Goal: Task Accomplishment & Management: Use online tool/utility

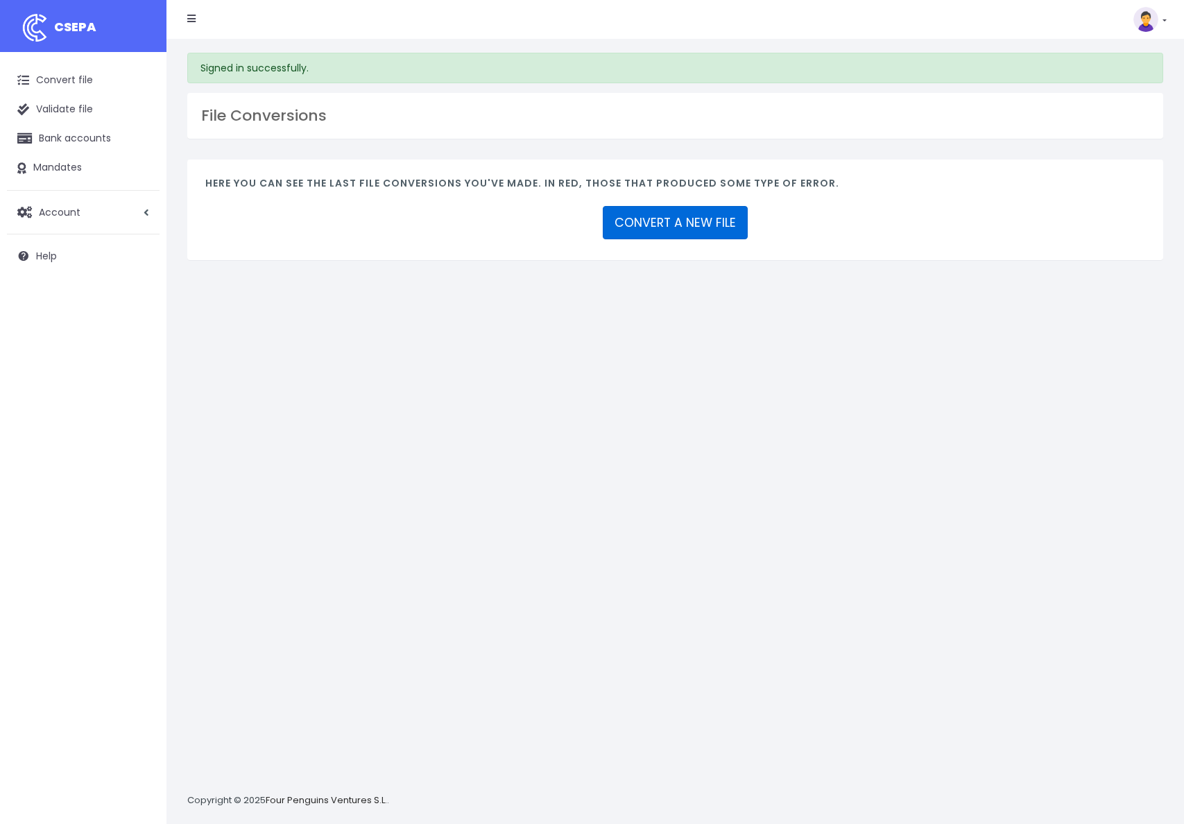
click at [697, 225] on link "CONVERT A NEW FILE" at bounding box center [675, 222] width 145 height 33
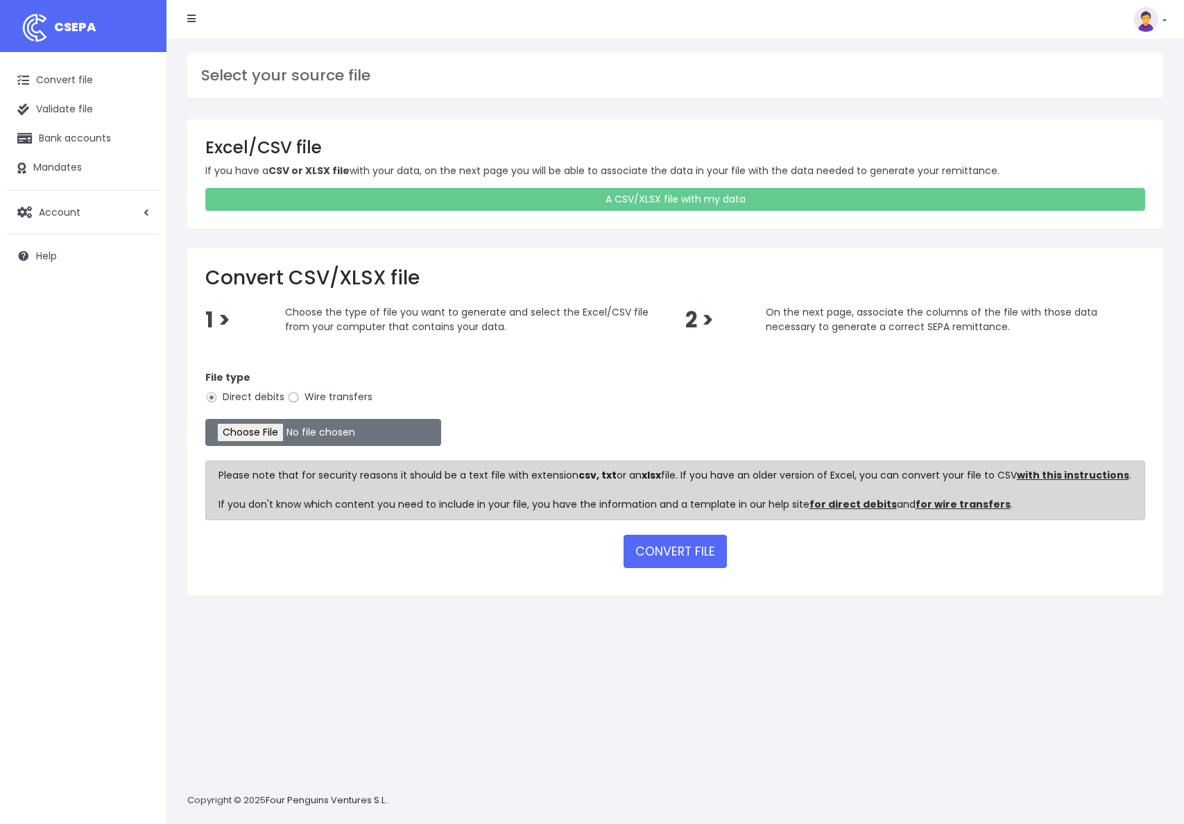
click at [294, 399] on input "Wire transfers" at bounding box center [293, 397] width 12 height 12
radio input "true"
click at [254, 436] on input "file" at bounding box center [323, 432] width 236 height 27
type input "C:\fakepath\sepa_input_example.xlsx"
click at [673, 554] on button "CONVERT FILE" at bounding box center [675, 551] width 103 height 33
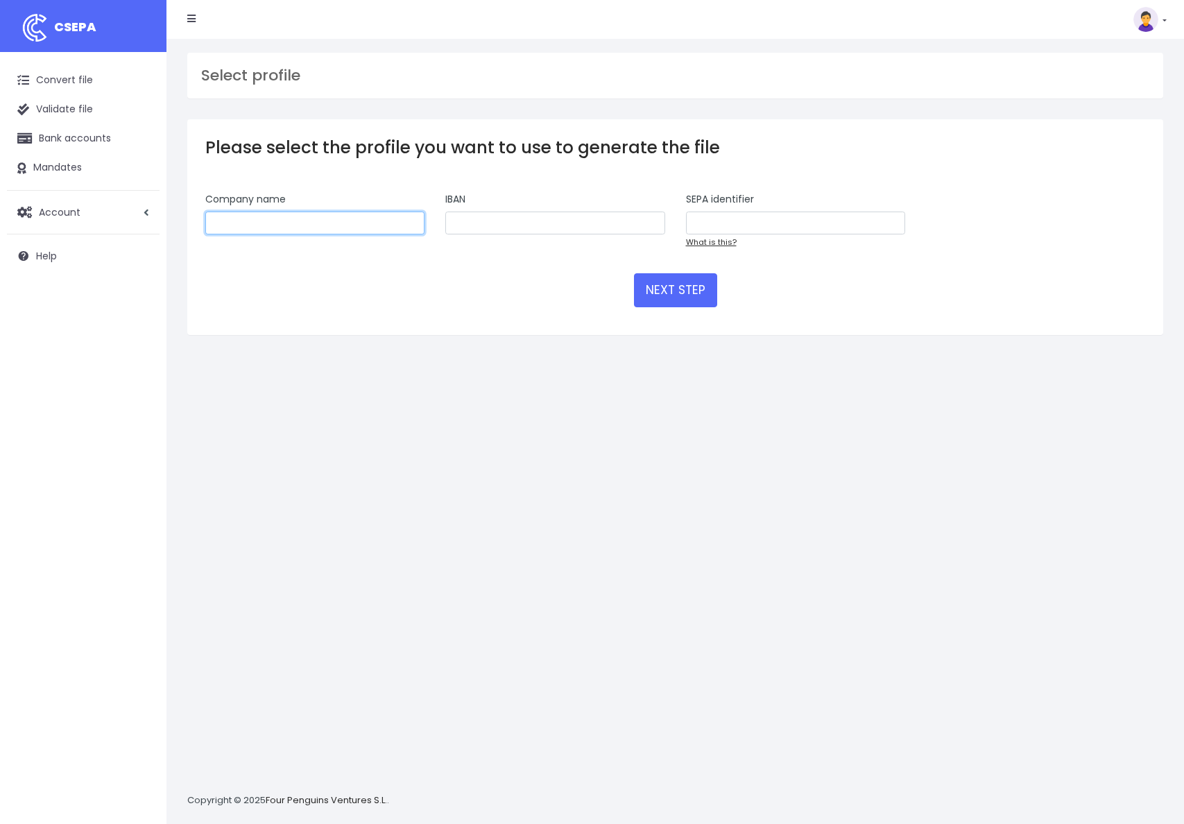
click at [280, 219] on input "text" at bounding box center [314, 224] width 219 height 24
click at [70, 132] on link "Bank accounts" at bounding box center [83, 138] width 153 height 29
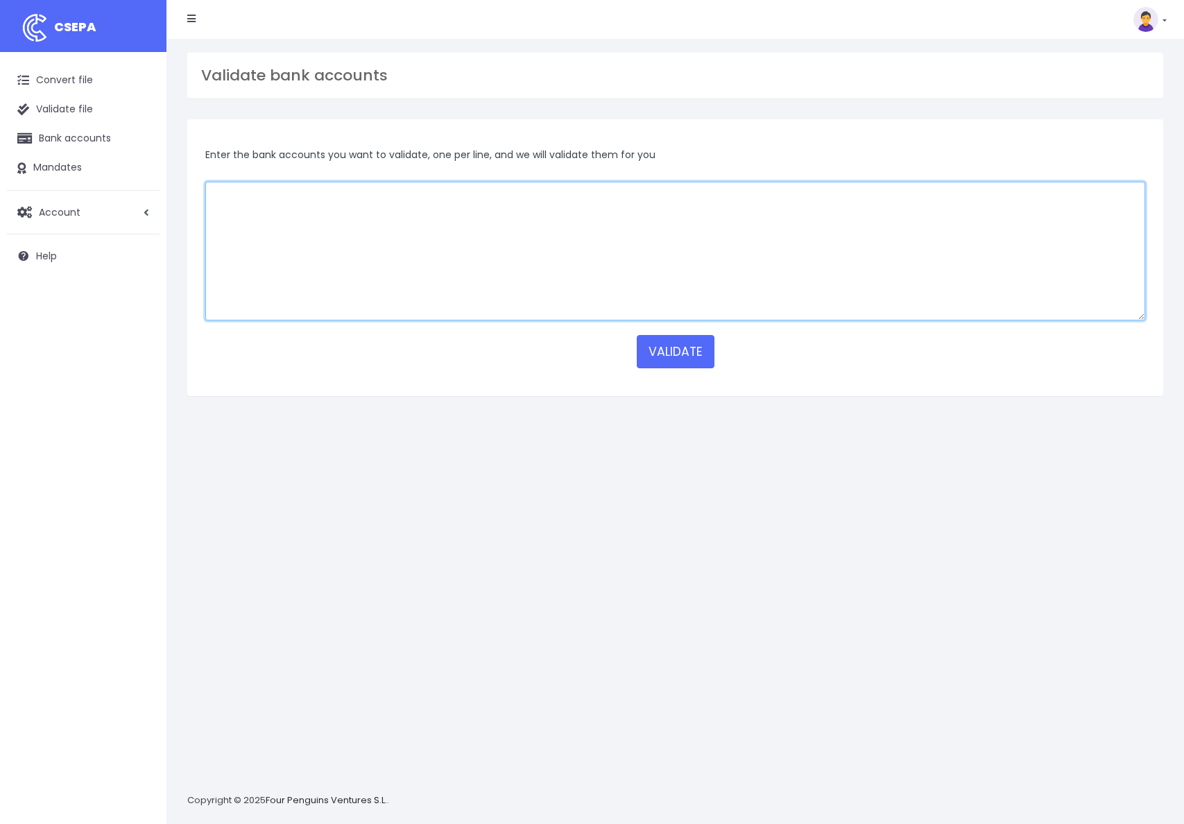
scroll to position [1, 0]
click at [407, 190] on textarea at bounding box center [675, 250] width 940 height 139
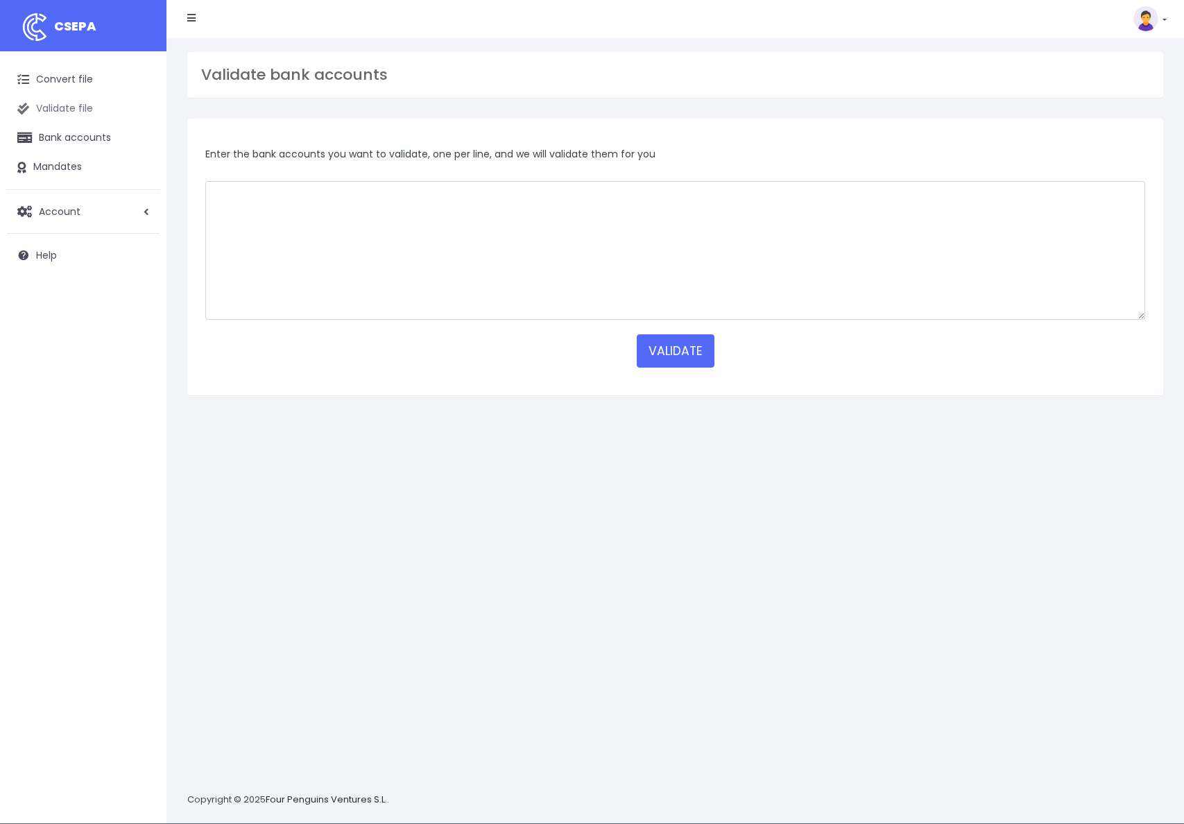
click at [61, 108] on link "Validate file" at bounding box center [83, 108] width 153 height 29
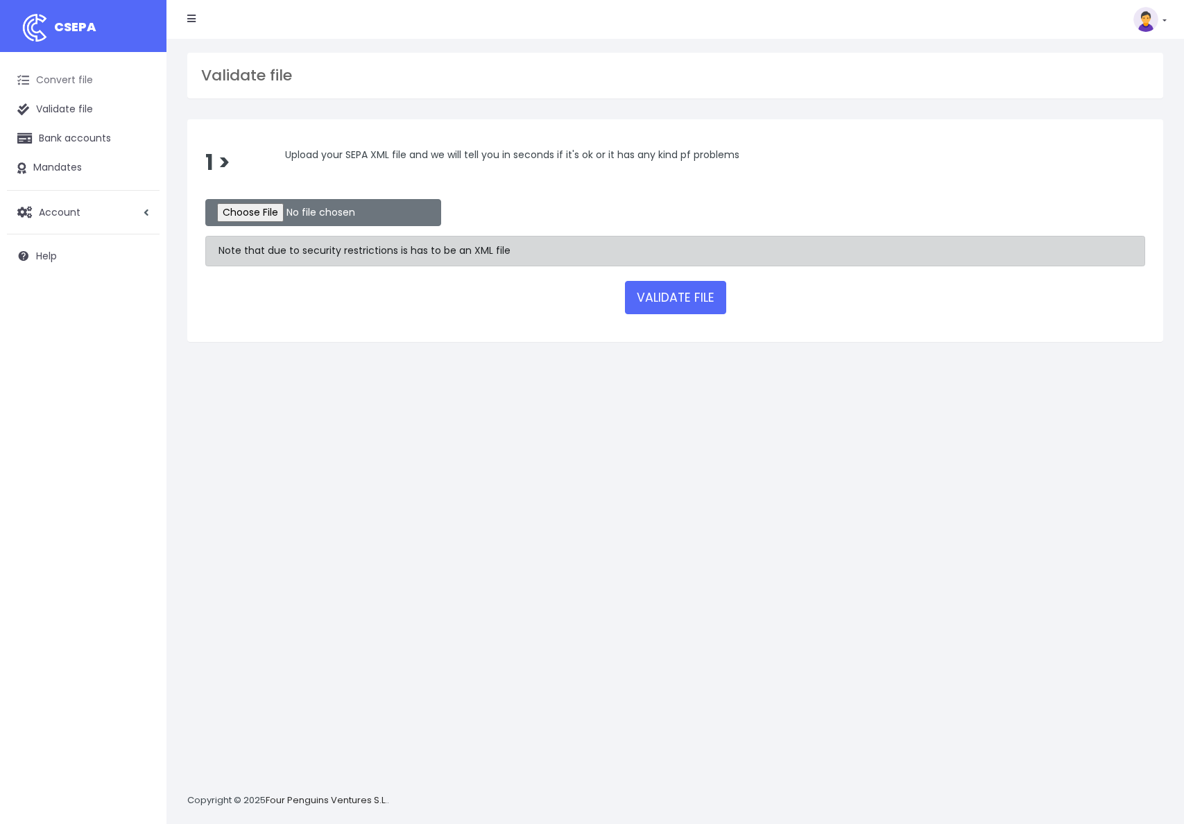
click at [60, 74] on link "Convert file" at bounding box center [83, 80] width 153 height 29
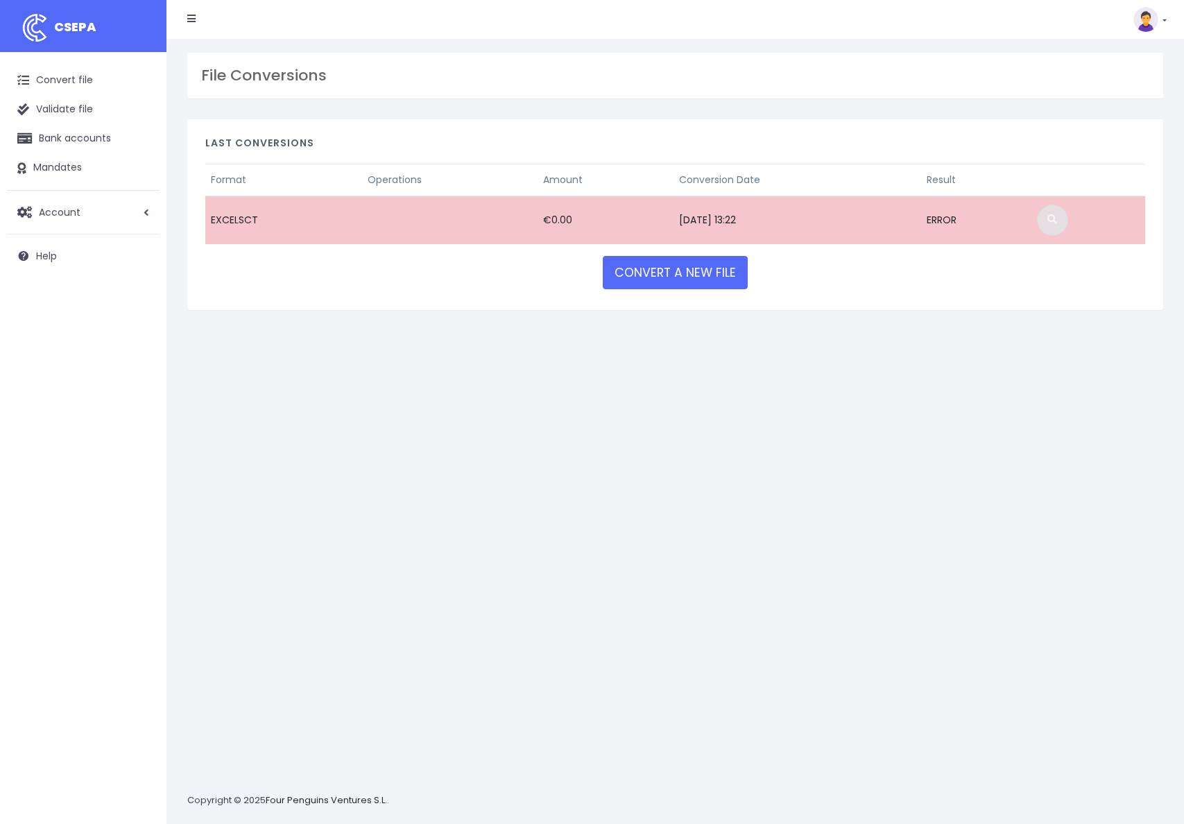
click at [1069, 219] on link at bounding box center [1052, 220] width 31 height 31
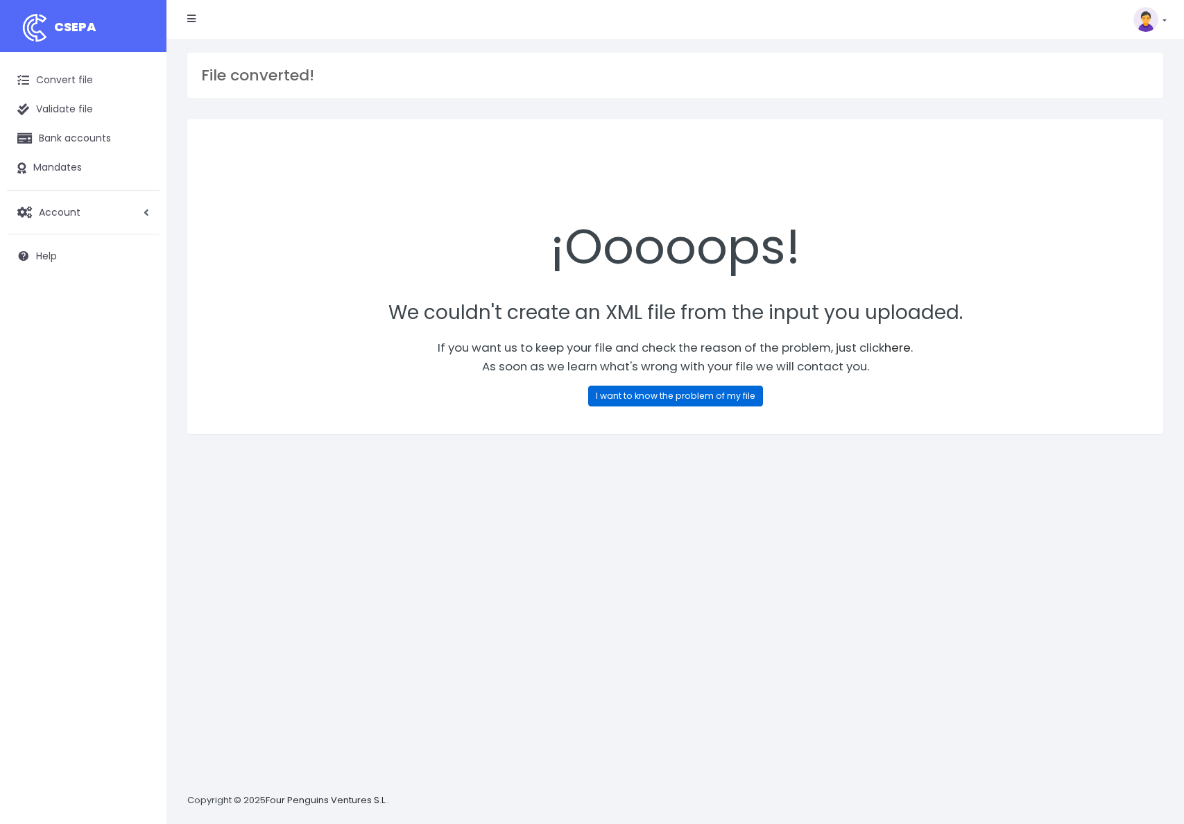
scroll to position [4, 0]
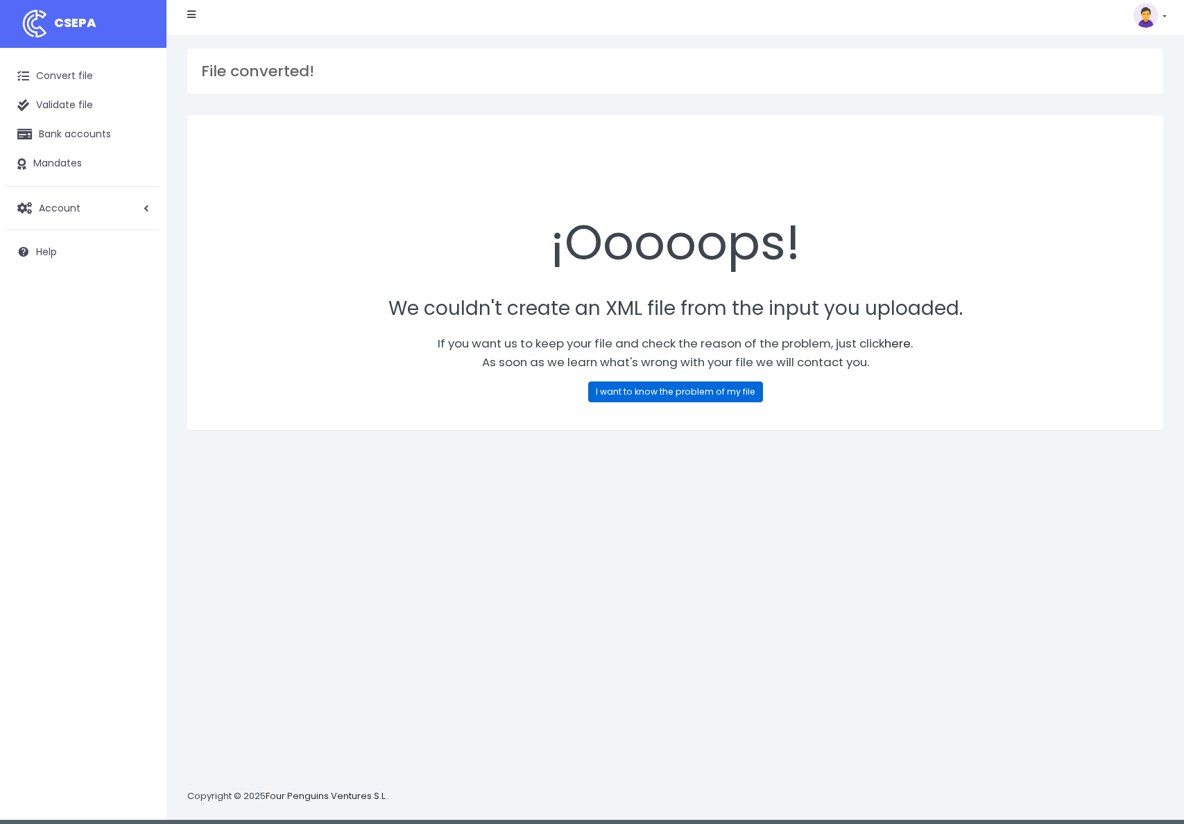
click at [663, 398] on link "I want to know the problem of my file" at bounding box center [675, 392] width 175 height 21
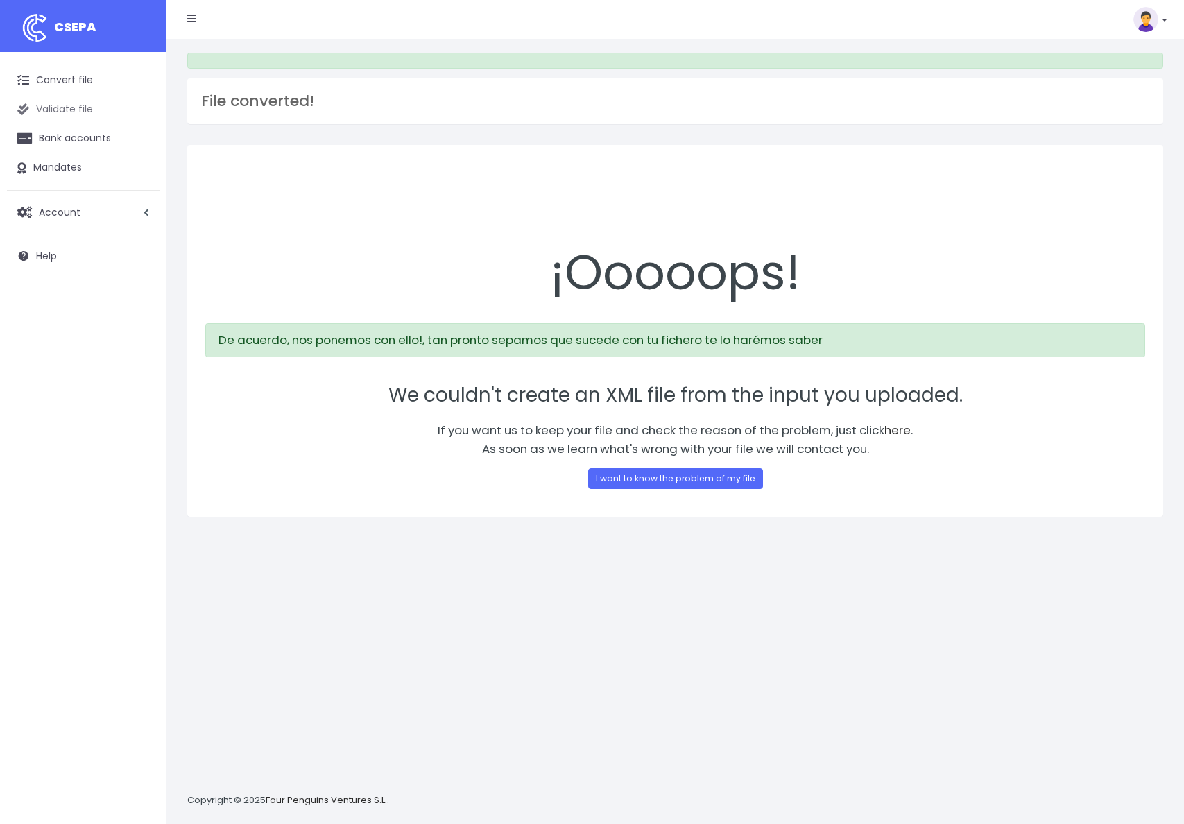
click at [54, 104] on link "Validate file" at bounding box center [83, 109] width 153 height 29
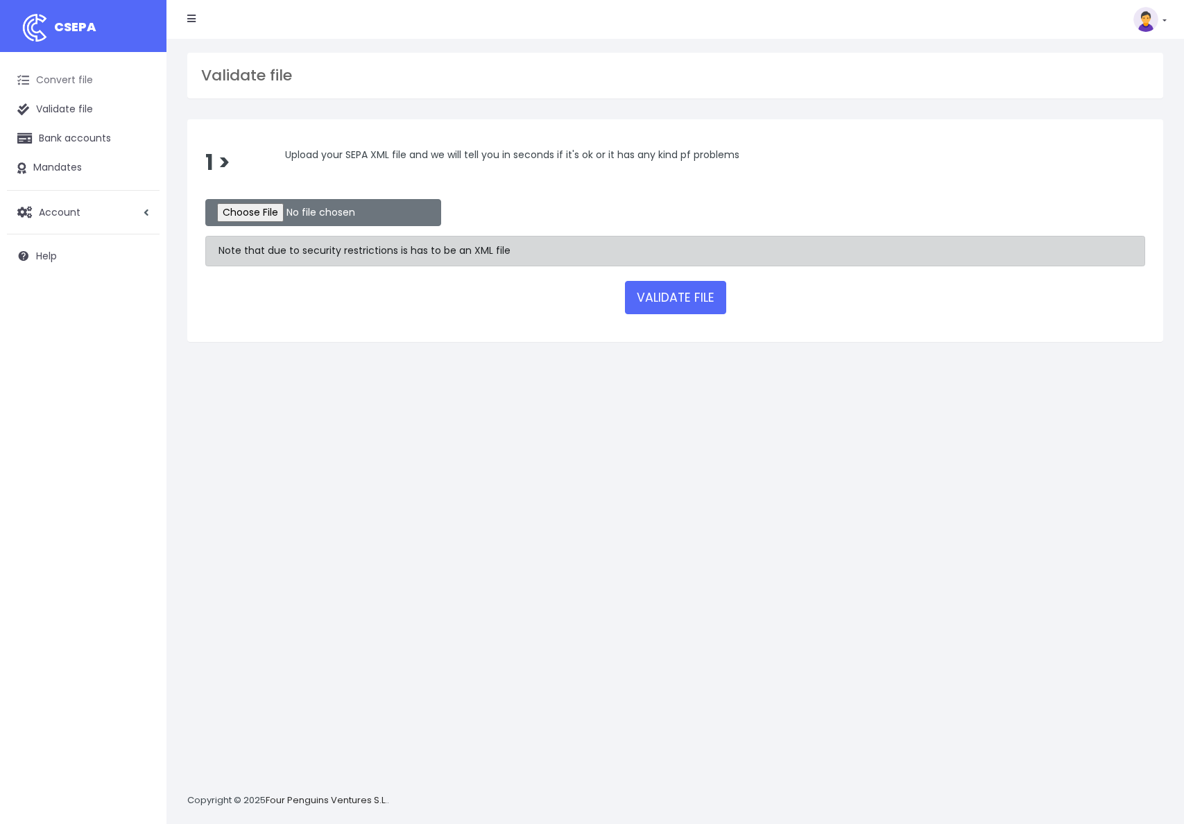
click at [58, 77] on link "Convert file" at bounding box center [83, 80] width 153 height 29
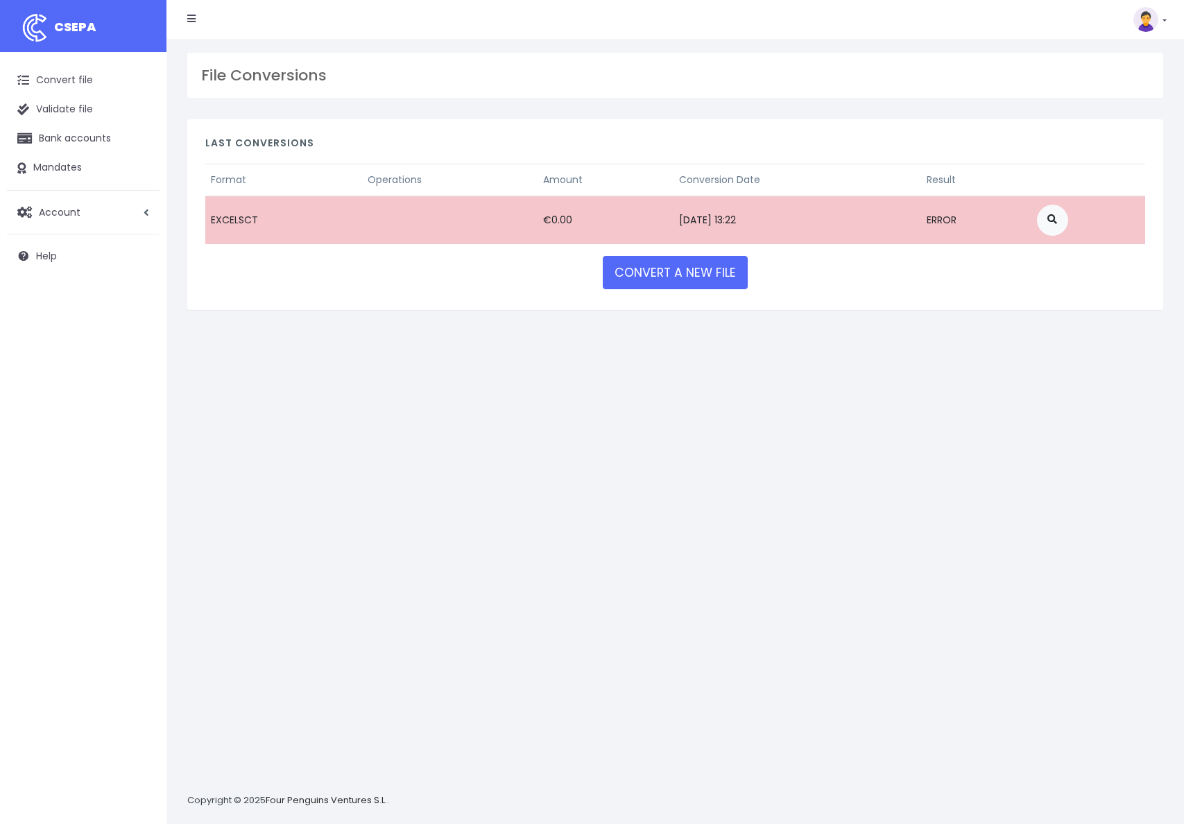
click at [362, 239] on td at bounding box center [450, 220] width 176 height 49
click at [1065, 225] on link at bounding box center [1052, 220] width 31 height 31
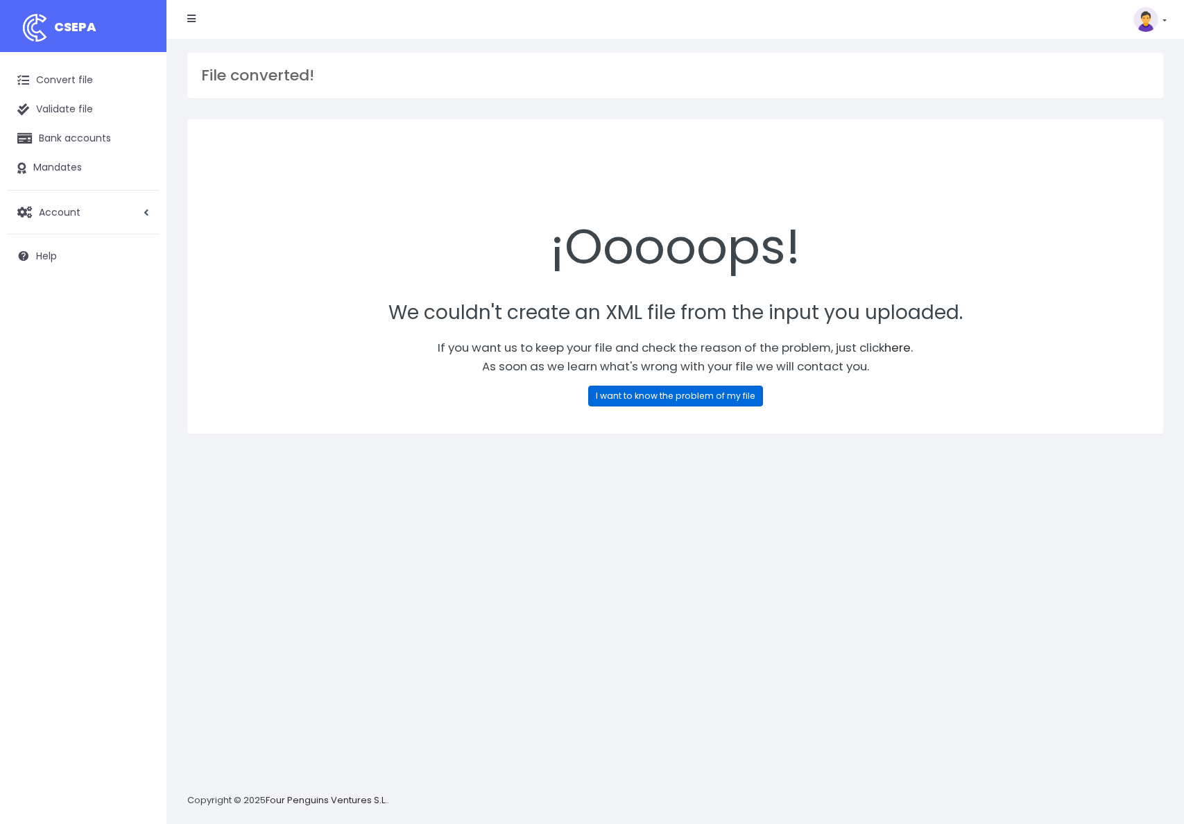
click at [638, 400] on link "I want to know the problem of my file" at bounding box center [675, 396] width 175 height 21
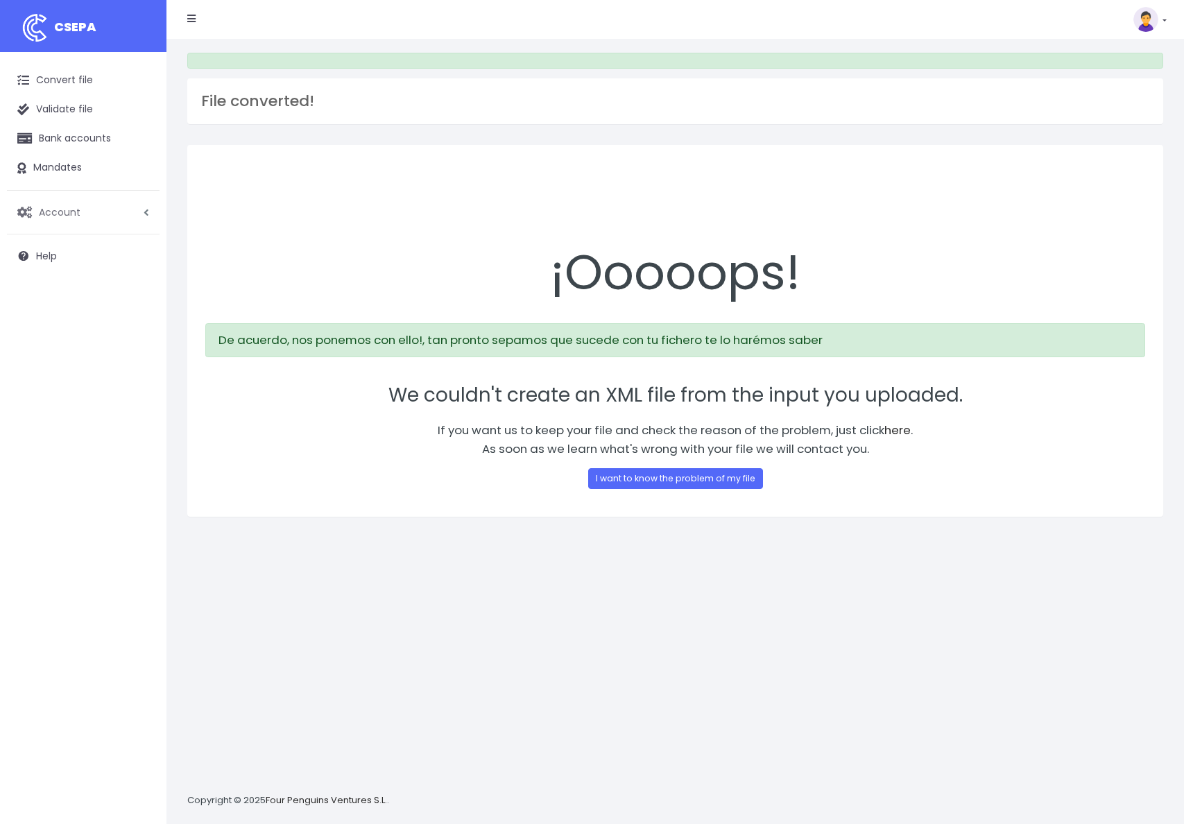
click at [131, 209] on link "Account" at bounding box center [83, 212] width 153 height 29
click at [56, 246] on link "Profiles" at bounding box center [90, 246] width 137 height 25
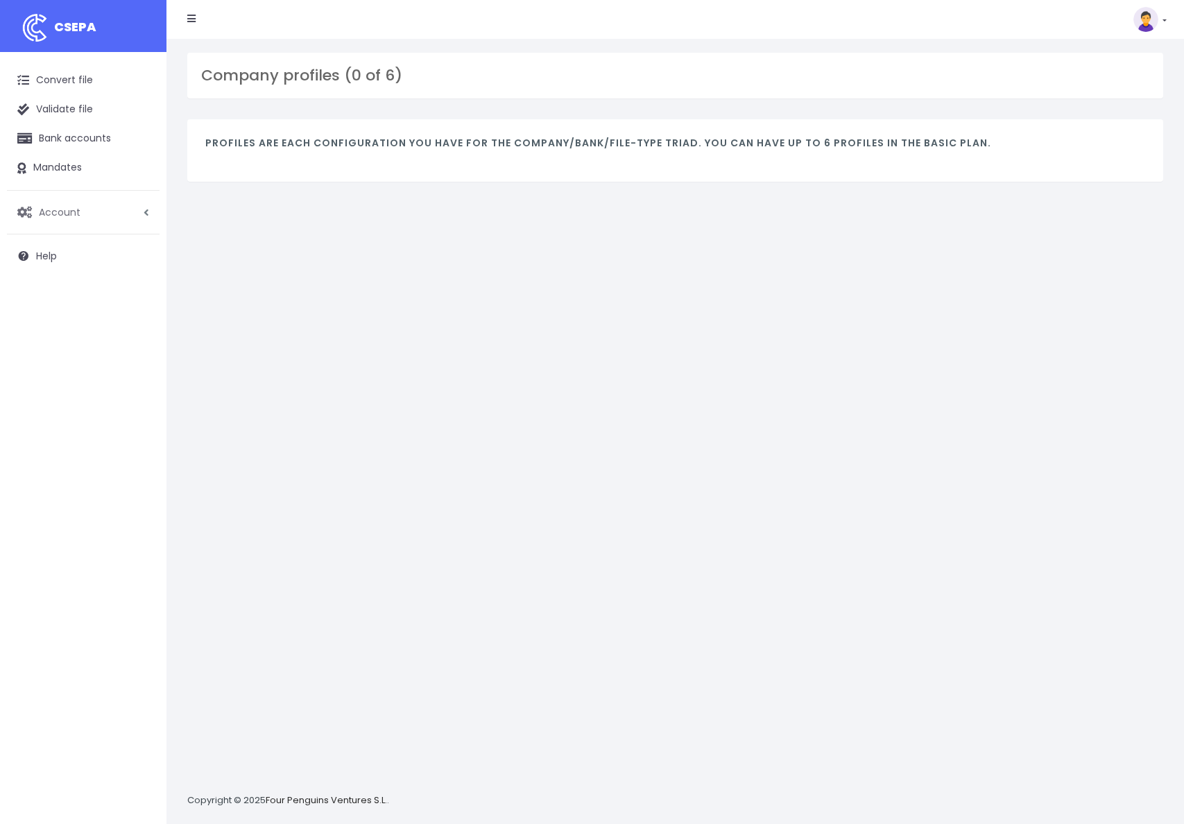
click at [51, 212] on span "Account" at bounding box center [60, 212] width 42 height 14
click at [50, 300] on link "Invoicing" at bounding box center [90, 295] width 137 height 25
click at [60, 212] on span "Account" at bounding box center [60, 212] width 42 height 14
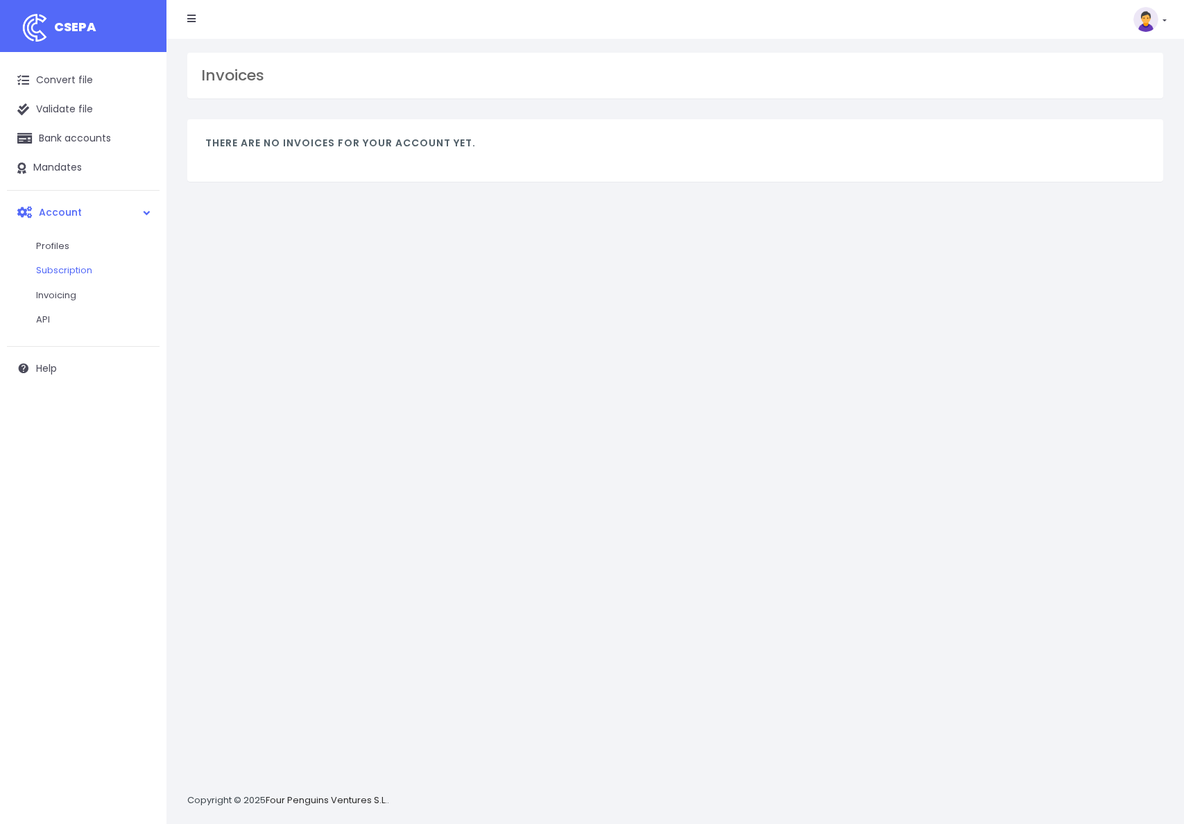
click at [55, 269] on link "Subscription" at bounding box center [90, 270] width 137 height 25
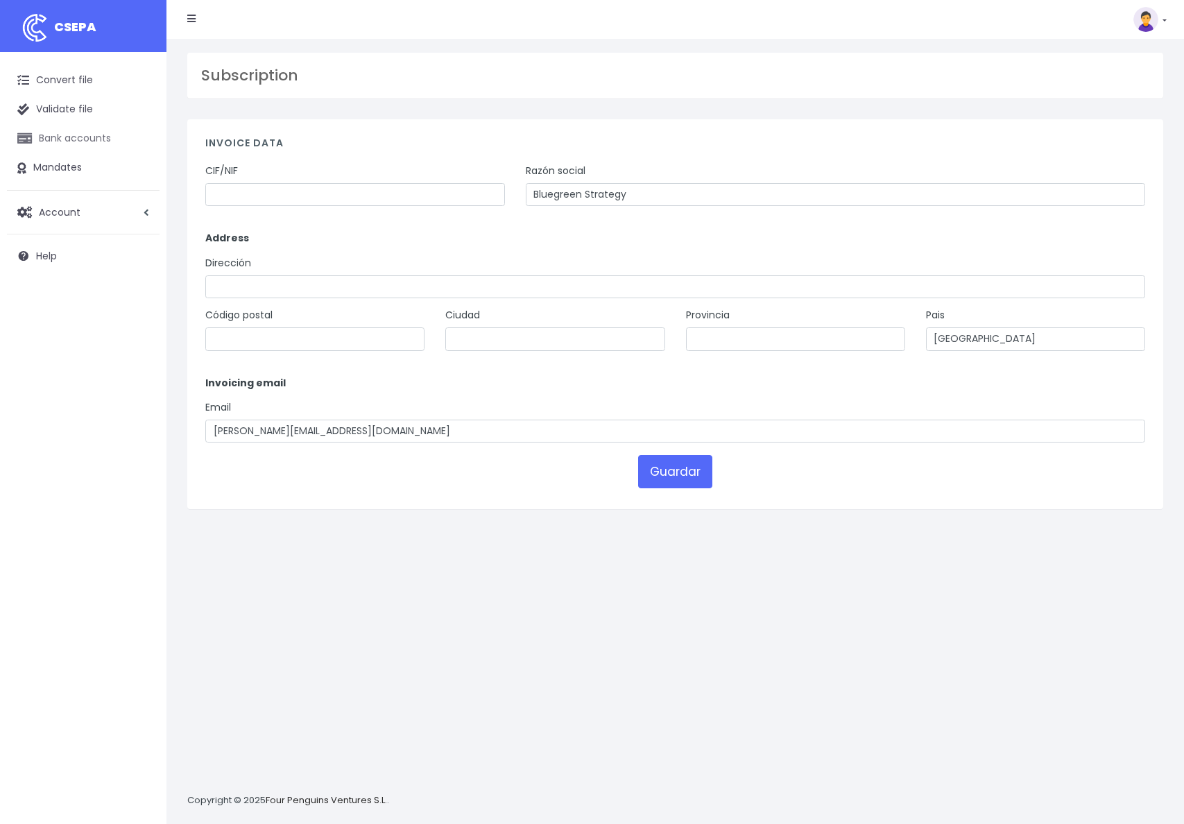
click at [65, 133] on link "Bank accounts" at bounding box center [83, 138] width 153 height 29
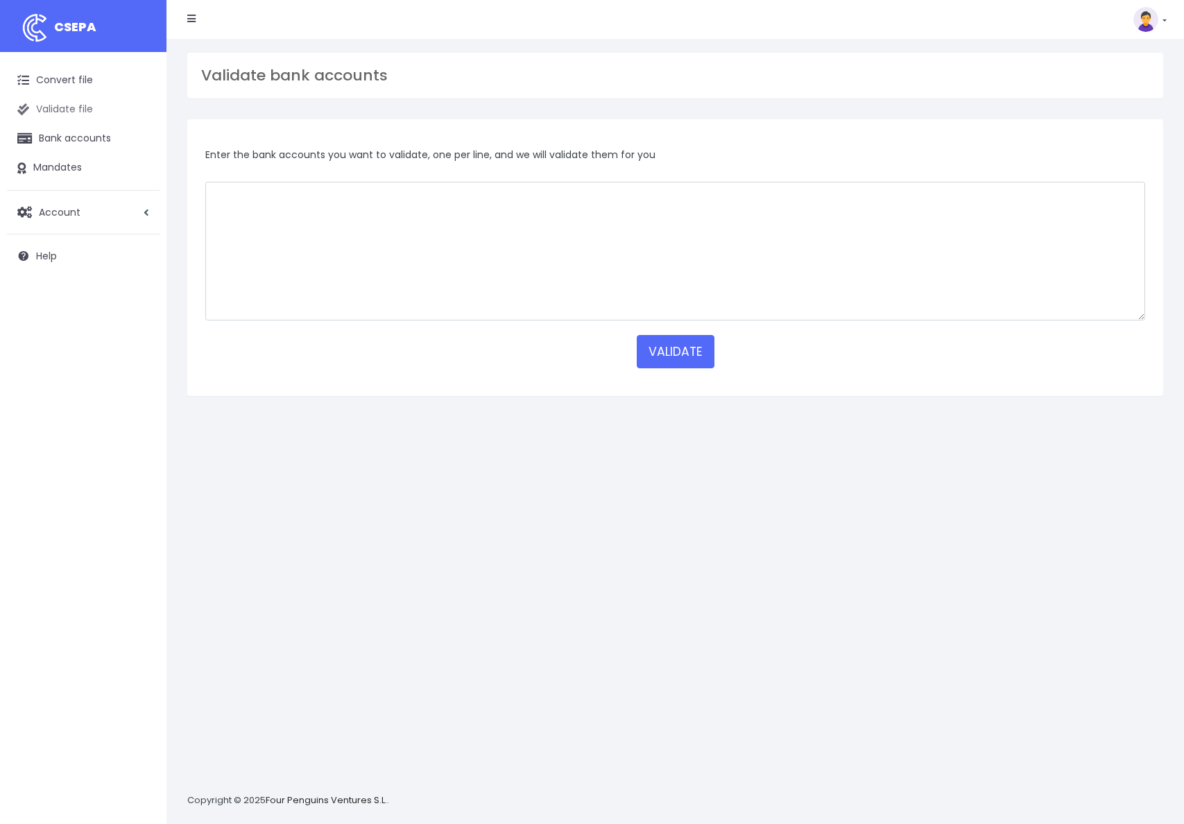
click at [64, 101] on link "Validate file" at bounding box center [83, 109] width 153 height 29
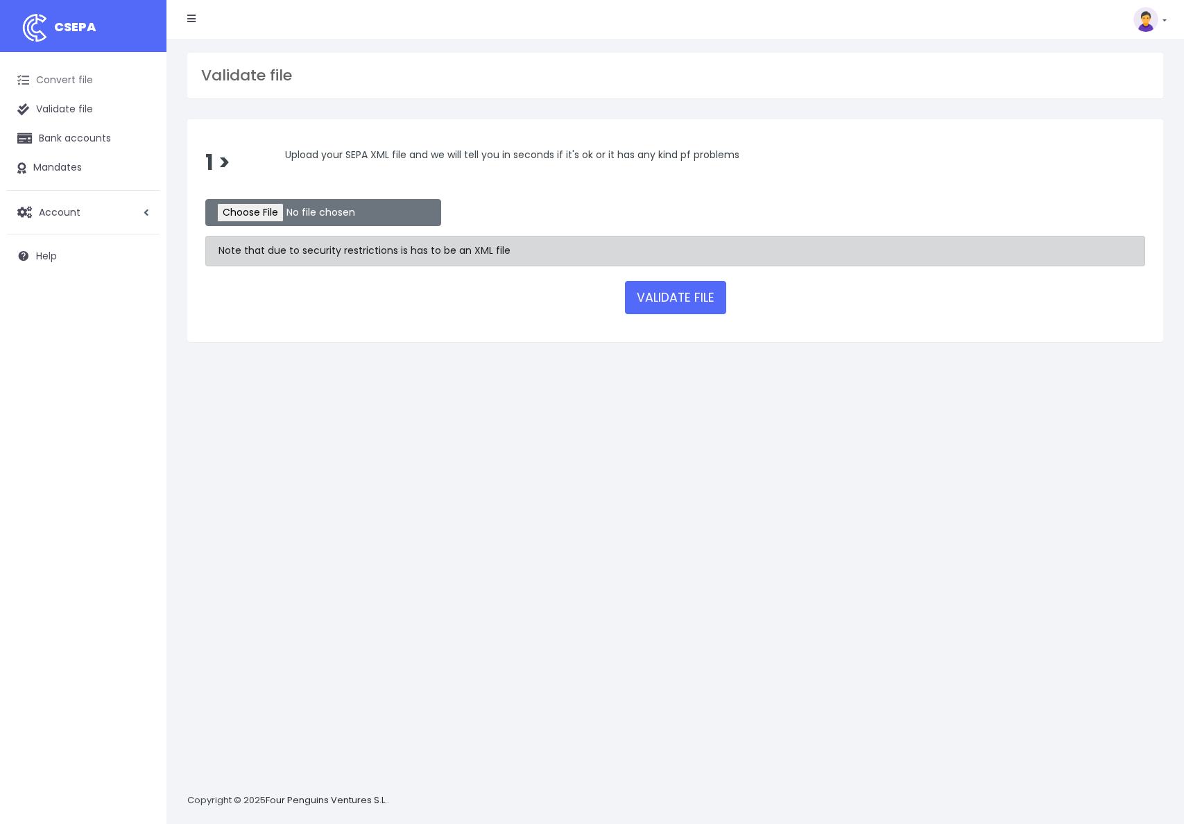
scroll to position [1, 0]
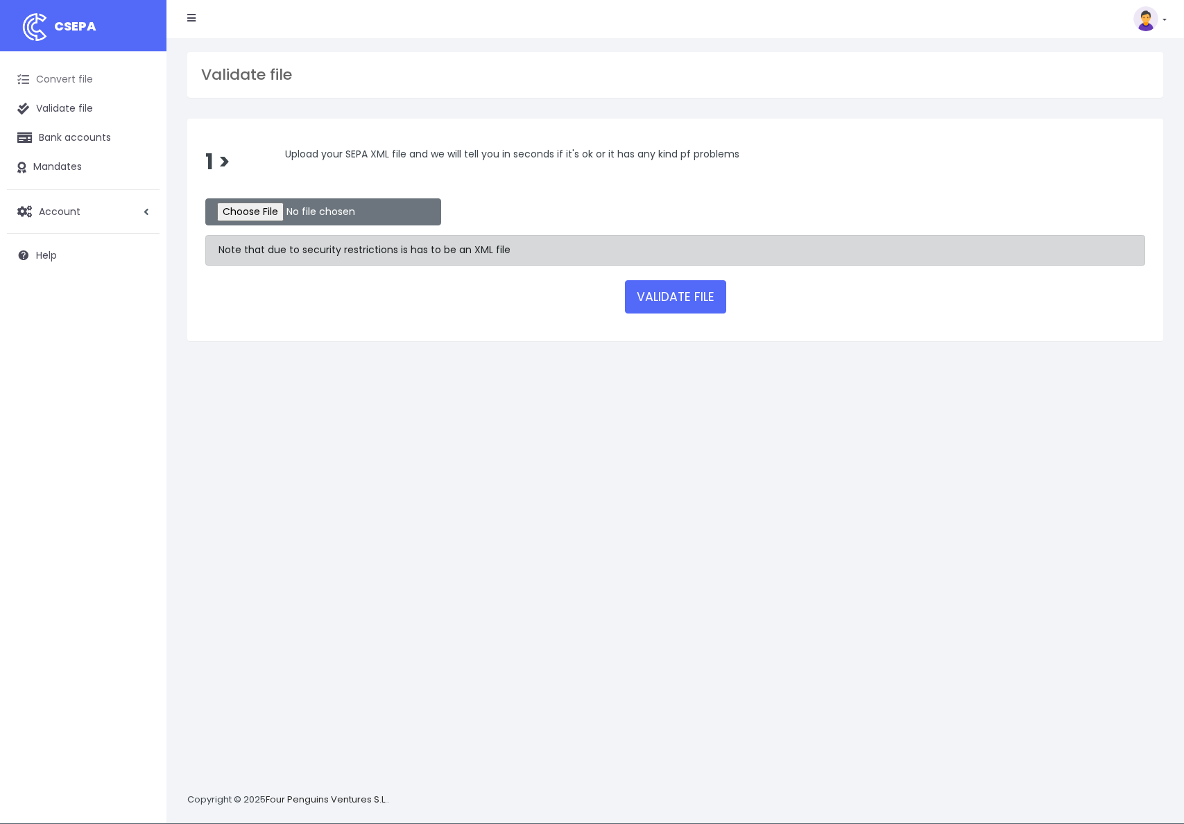
click at [66, 78] on link "Convert file" at bounding box center [83, 79] width 153 height 29
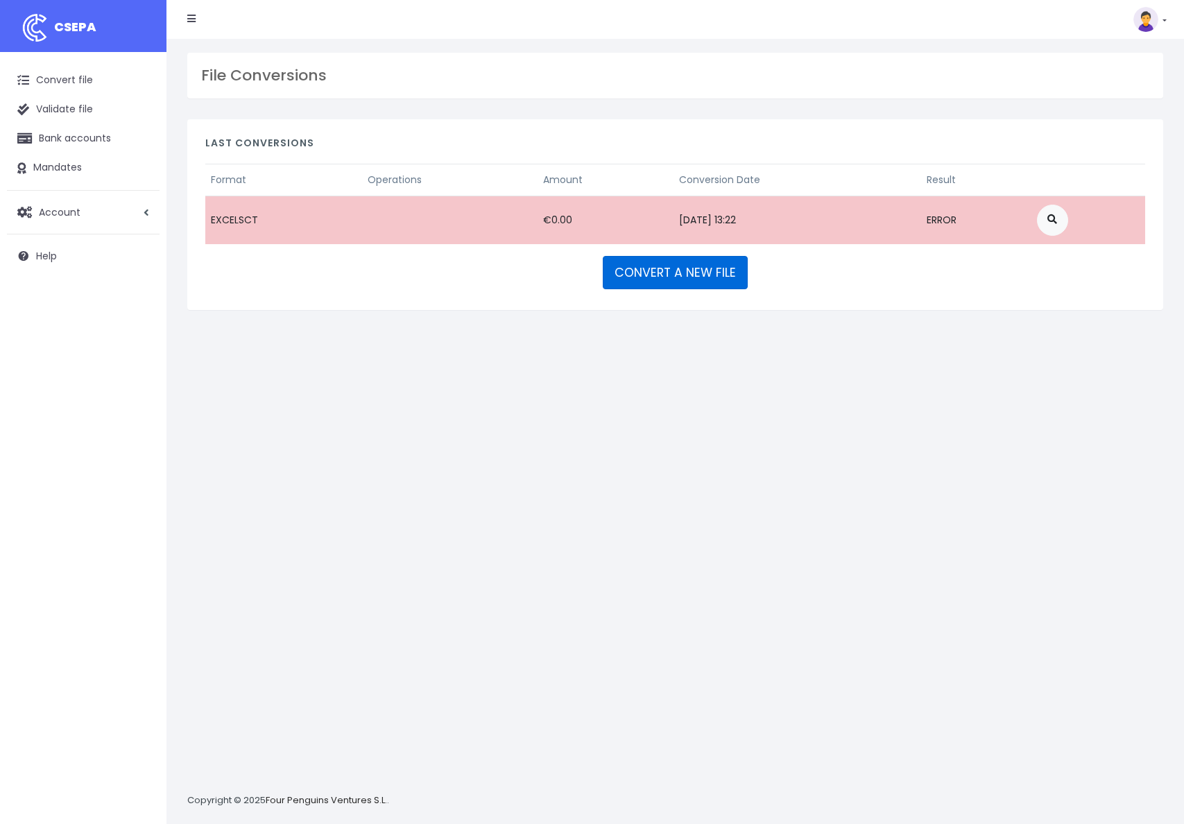
click at [729, 284] on link "CONVERT A NEW FILE" at bounding box center [675, 272] width 145 height 33
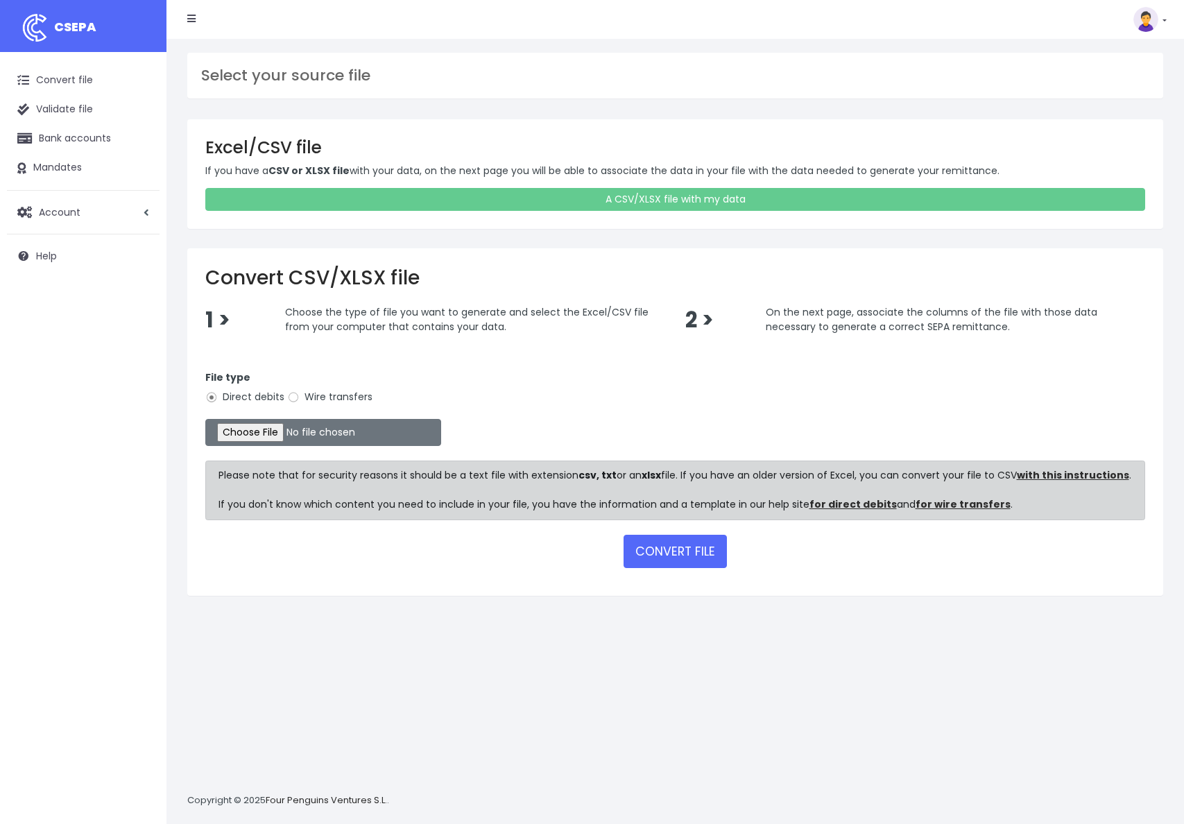
click at [287, 382] on div "File type Direct debits Wire transfers" at bounding box center [675, 390] width 940 height 39
click at [291, 397] on input "Wire transfers" at bounding box center [293, 397] width 12 height 12
radio input "true"
click at [243, 432] on input "file" at bounding box center [323, 432] width 236 height 27
type input "C:\fakepath\sepa_input_example.xlsx"
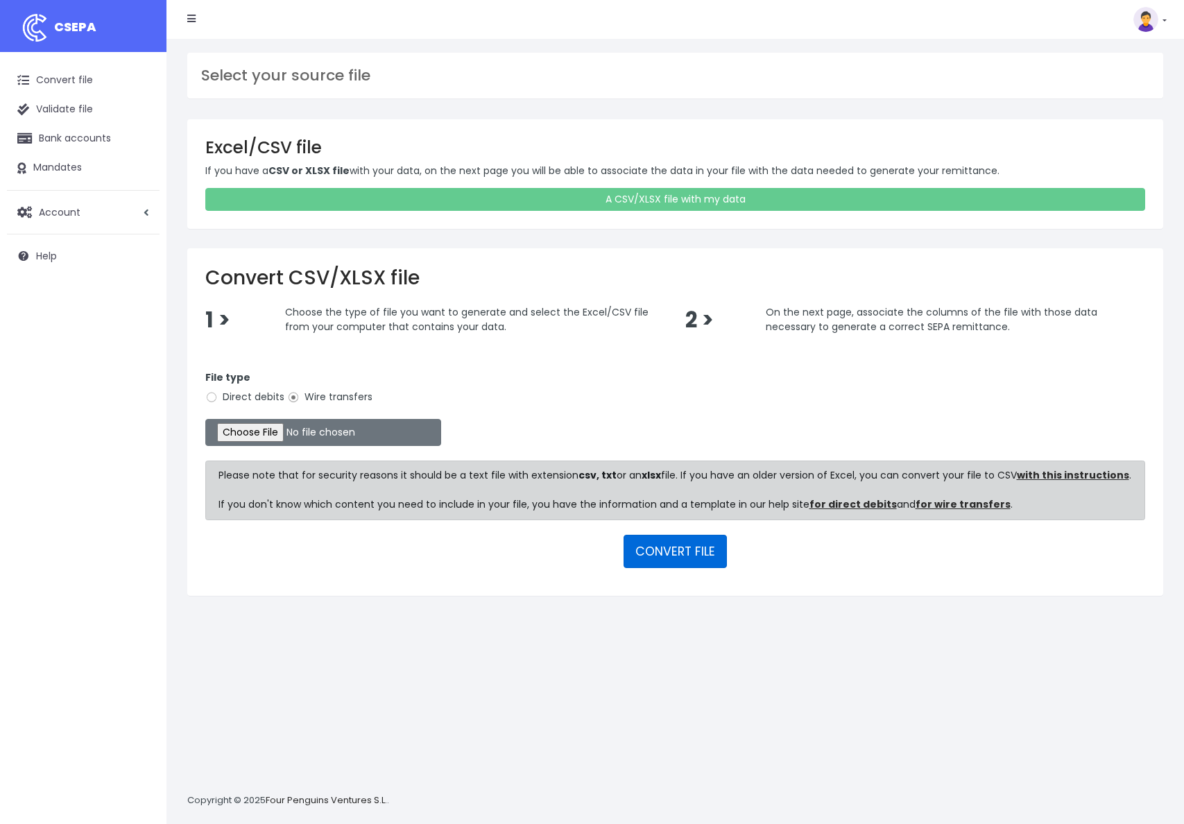
click at [708, 562] on button "CONVERT FILE" at bounding box center [675, 551] width 103 height 33
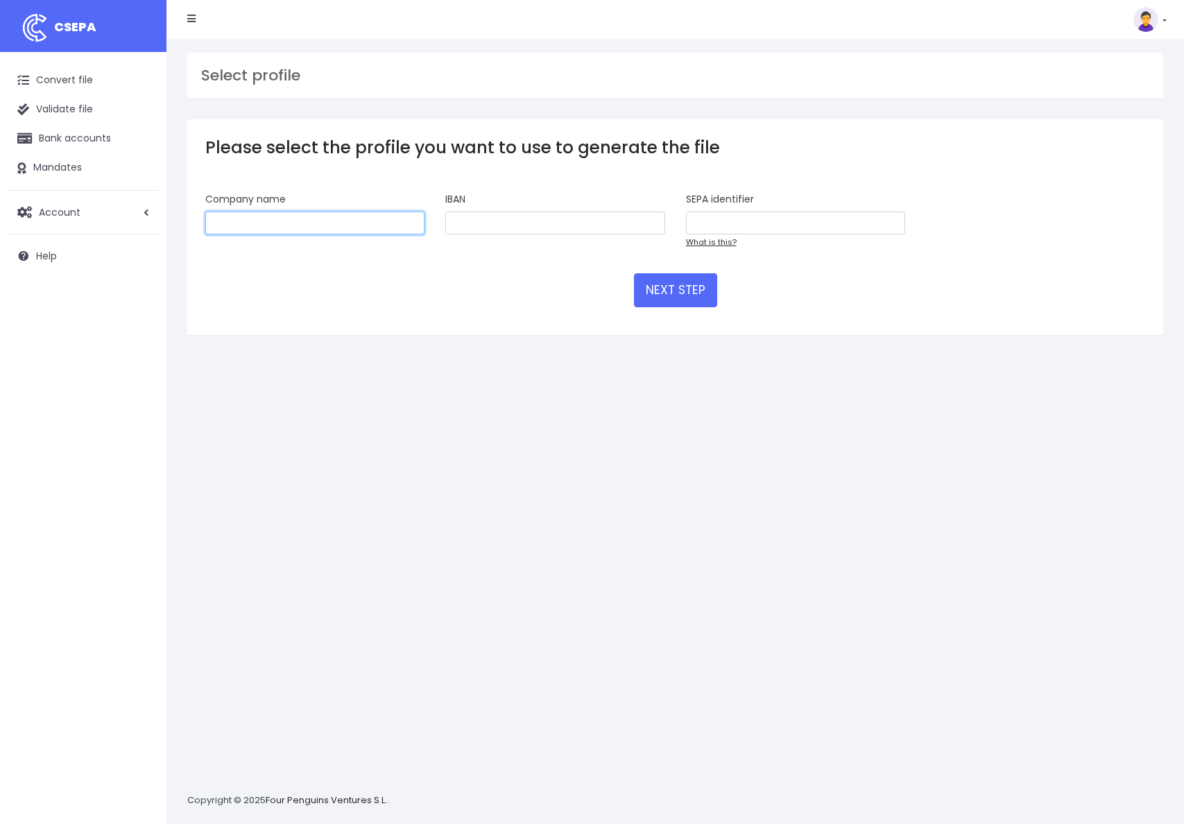
click at [241, 224] on input "text" at bounding box center [314, 224] width 219 height 24
type input "Bluegreen Ste"
